Goal: Ask a question

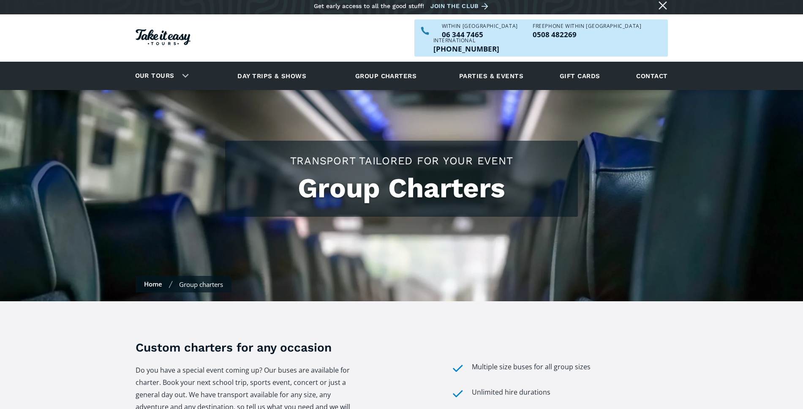
scroll to position [3, 0]
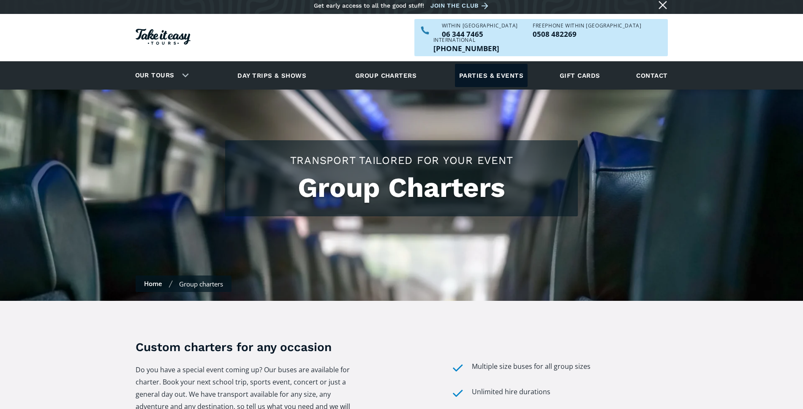
click at [509, 64] on link "Parties & events" at bounding box center [491, 75] width 73 height 23
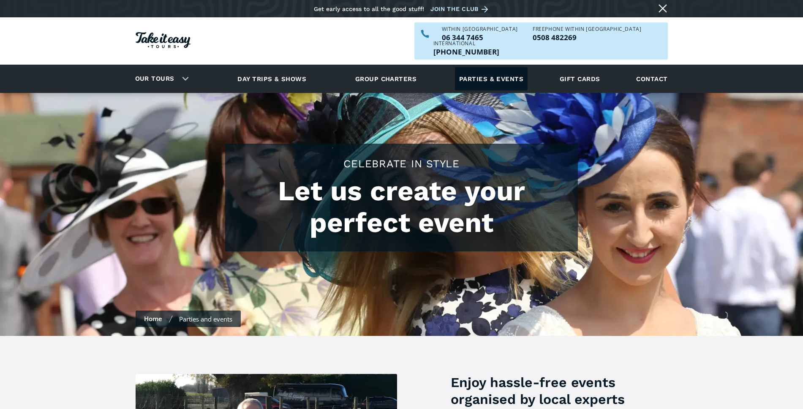
click at [491, 67] on link "Parties & events" at bounding box center [491, 78] width 73 height 23
click at [658, 67] on link "Contact" at bounding box center [652, 78] width 40 height 23
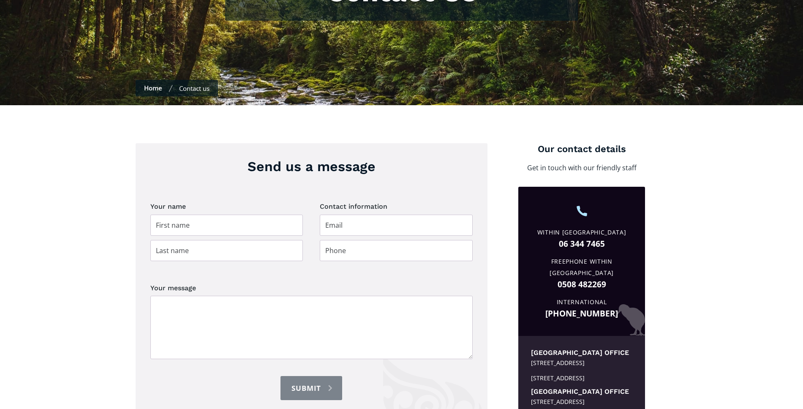
scroll to position [280, 0]
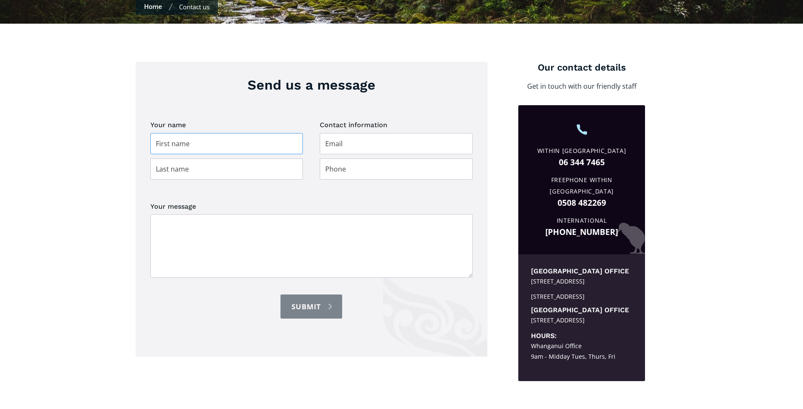
click at [215, 133] on input "Contact page" at bounding box center [226, 143] width 153 height 21
type input "Reirini"
type input "Bracken"
type input "cassie@tearatikagroup.co.nz"
type input "021351756"
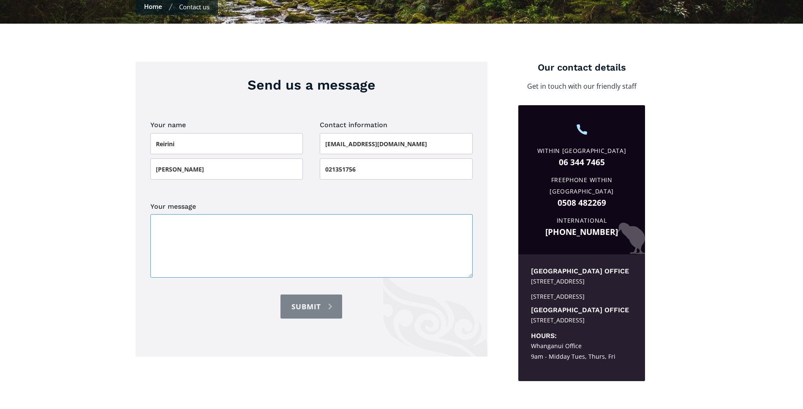
click at [223, 214] on textarea "Your message" at bounding box center [311, 245] width 322 height 63
click at [177, 133] on input "Reirini" at bounding box center [226, 143] width 153 height 21
drag, startPoint x: 190, startPoint y: 127, endPoint x: 145, endPoint y: 127, distance: 45.2
click at [141, 125] on div "Send us a message Your name Reirini Bracken Contact information cassie@tearatik…" at bounding box center [312, 209] width 352 height 295
type input "Cassie"
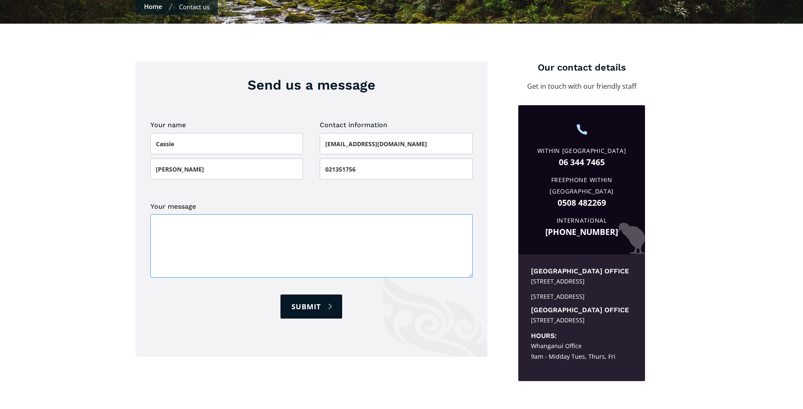
click at [196, 214] on textarea "Your message" at bounding box center [311, 245] width 322 height 63
click at [373, 227] on textarea "Hi, I'm jsut wondering if someone would be able to provide me a price and avail…" at bounding box center [311, 245] width 322 height 63
click at [374, 226] on textarea "Hi, I'm jsut wondering if someone would be able to provide me a price and avail…" at bounding box center [311, 245] width 322 height 63
click at [413, 227] on textarea "Hi, I'm jsut wondering if someone would be able to provide me a price and avail…" at bounding box center [311, 245] width 322 height 63
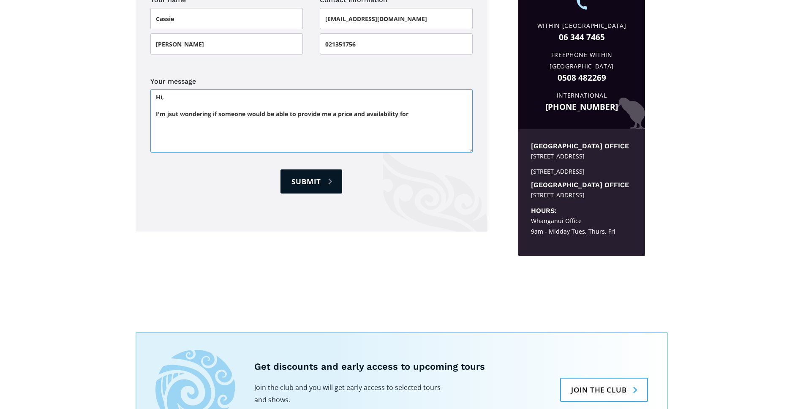
scroll to position [406, 0]
type textarea "Hi, I'm jsut wondering if someone would be able to provide me a price and avail…"
drag, startPoint x: 540, startPoint y: 132, endPoint x: 499, endPoint y: 167, distance: 53.6
click at [556, 166] on div "North Island office Clarkson Avenue, Westmere, Whanganui, 4501 PO Box 4224 Whan…" at bounding box center [581, 170] width 101 height 58
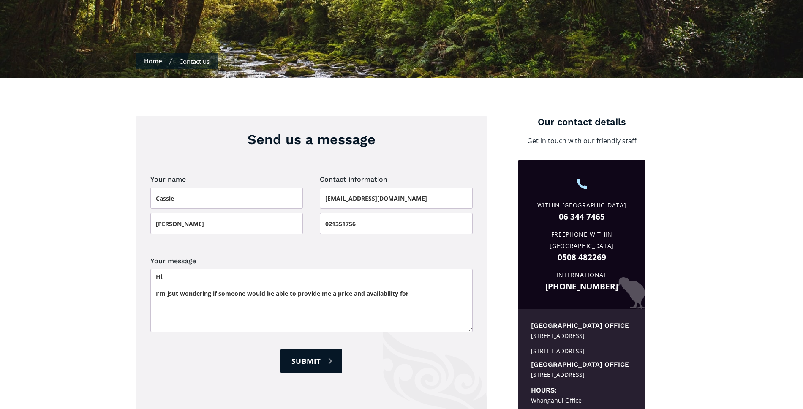
scroll to position [0, 0]
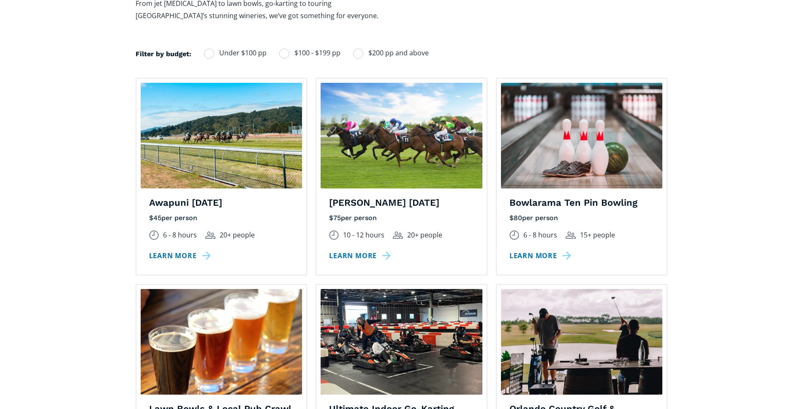
scroll to position [36, 0]
